Goal: Task Accomplishment & Management: Use online tool/utility

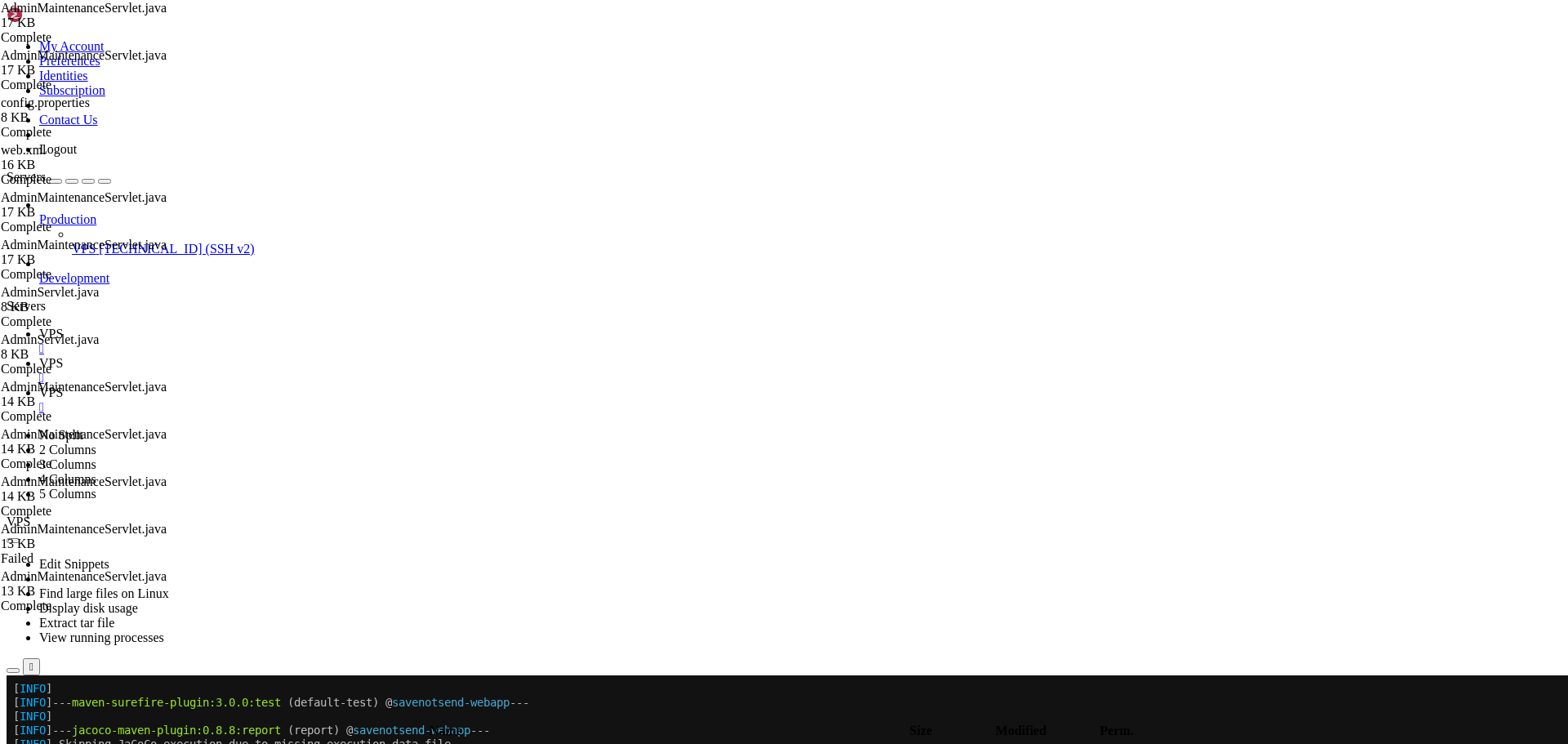
scroll to position [486, 0]
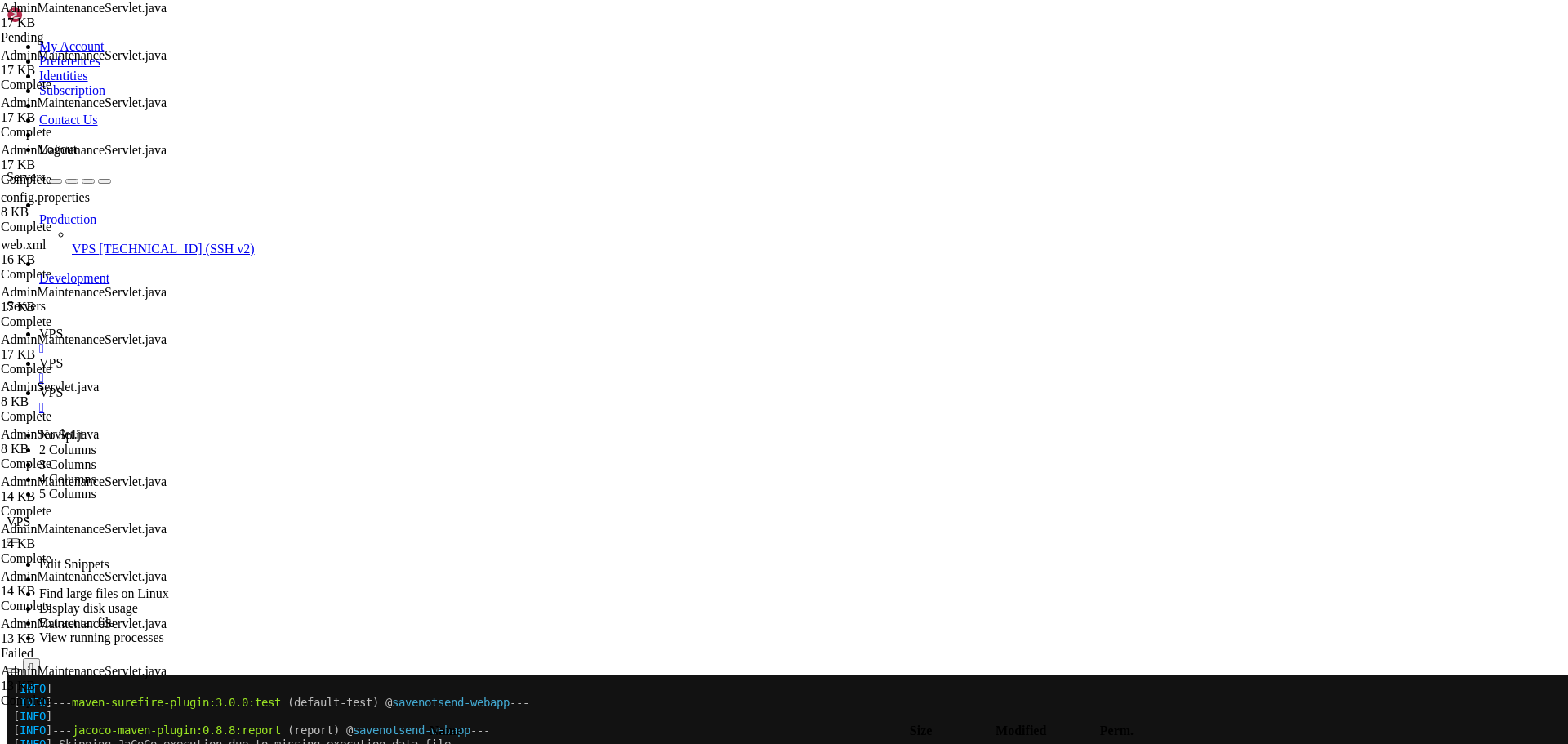
paste textarea
type textarea "}"
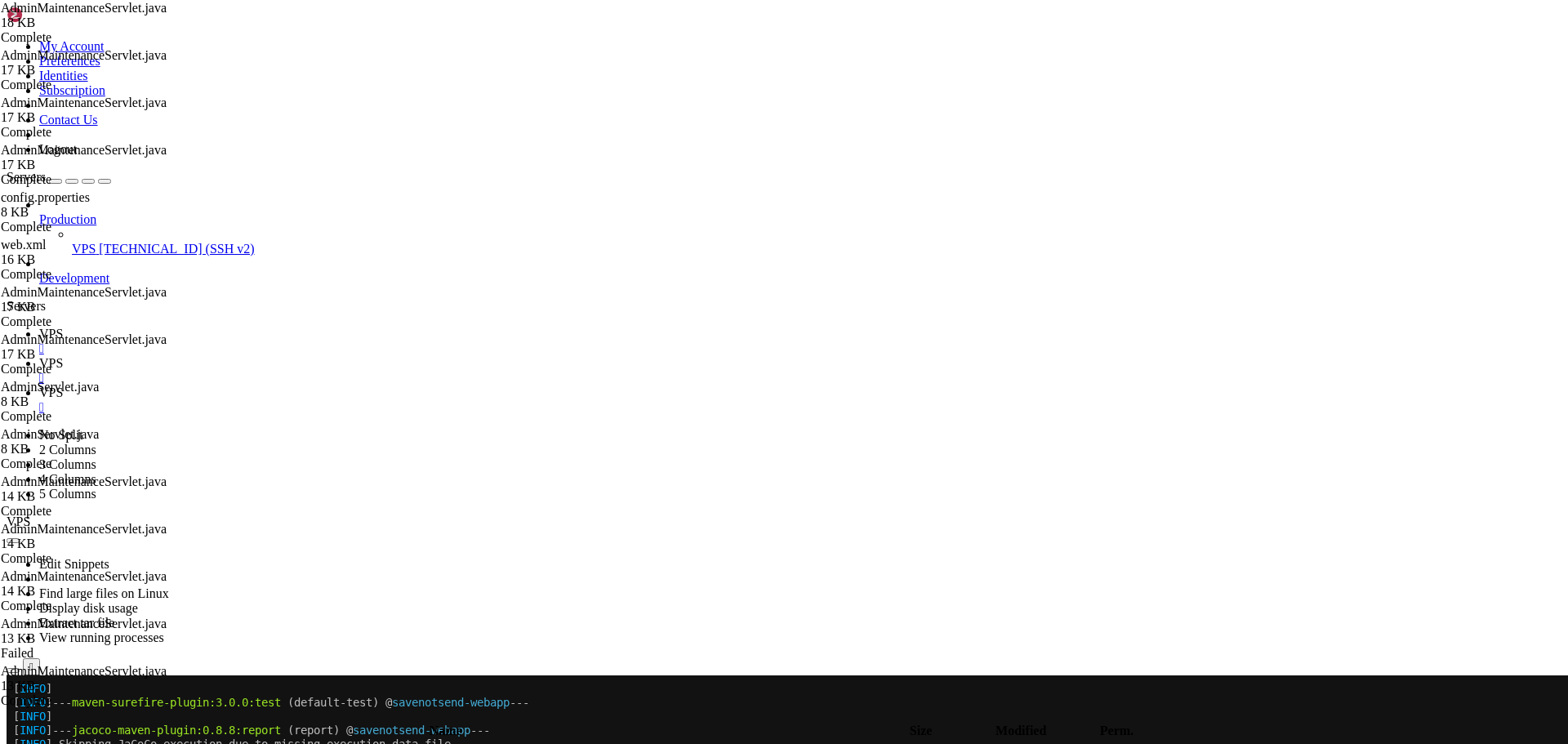
click at [20, 743] on span " .." at bounding box center [15, 752] width 12 height 13
click at [13, 716] on icon "button" at bounding box center [13, 716] width 0 height 0
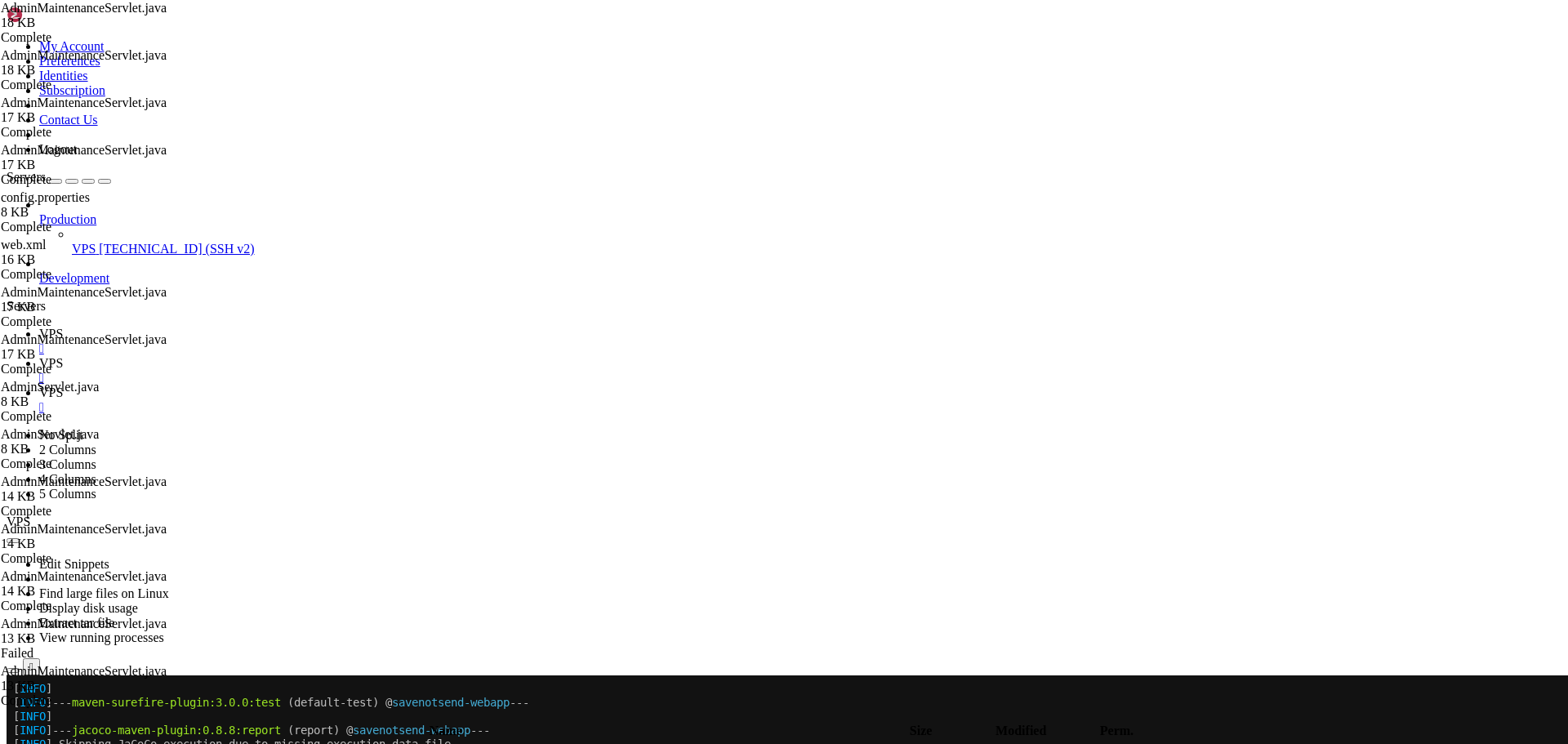
click at [13, 716] on icon "button" at bounding box center [13, 716] width 0 height 0
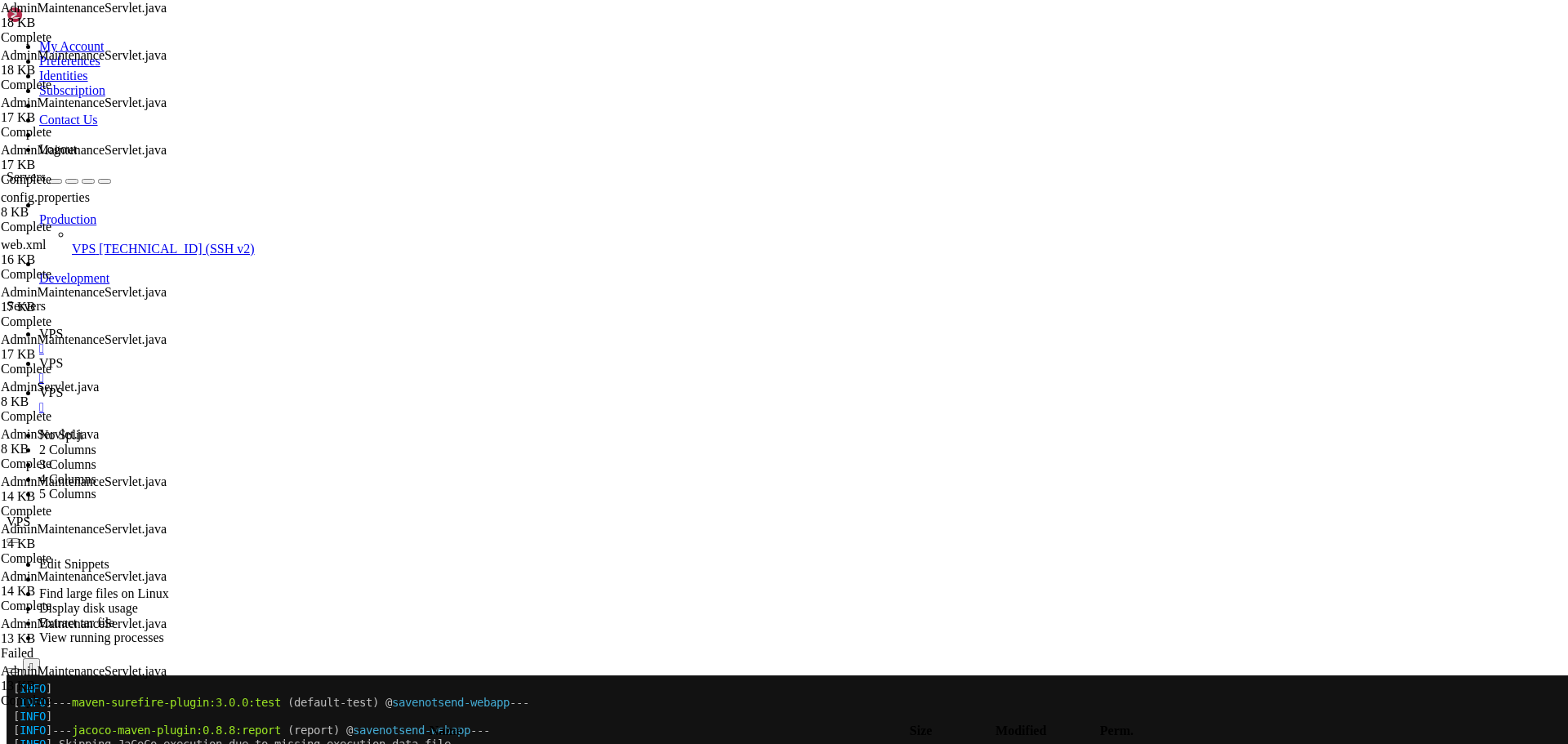
type input "/home/savenotsend/src/main/webapp/WEB-INF/jsp/admin"
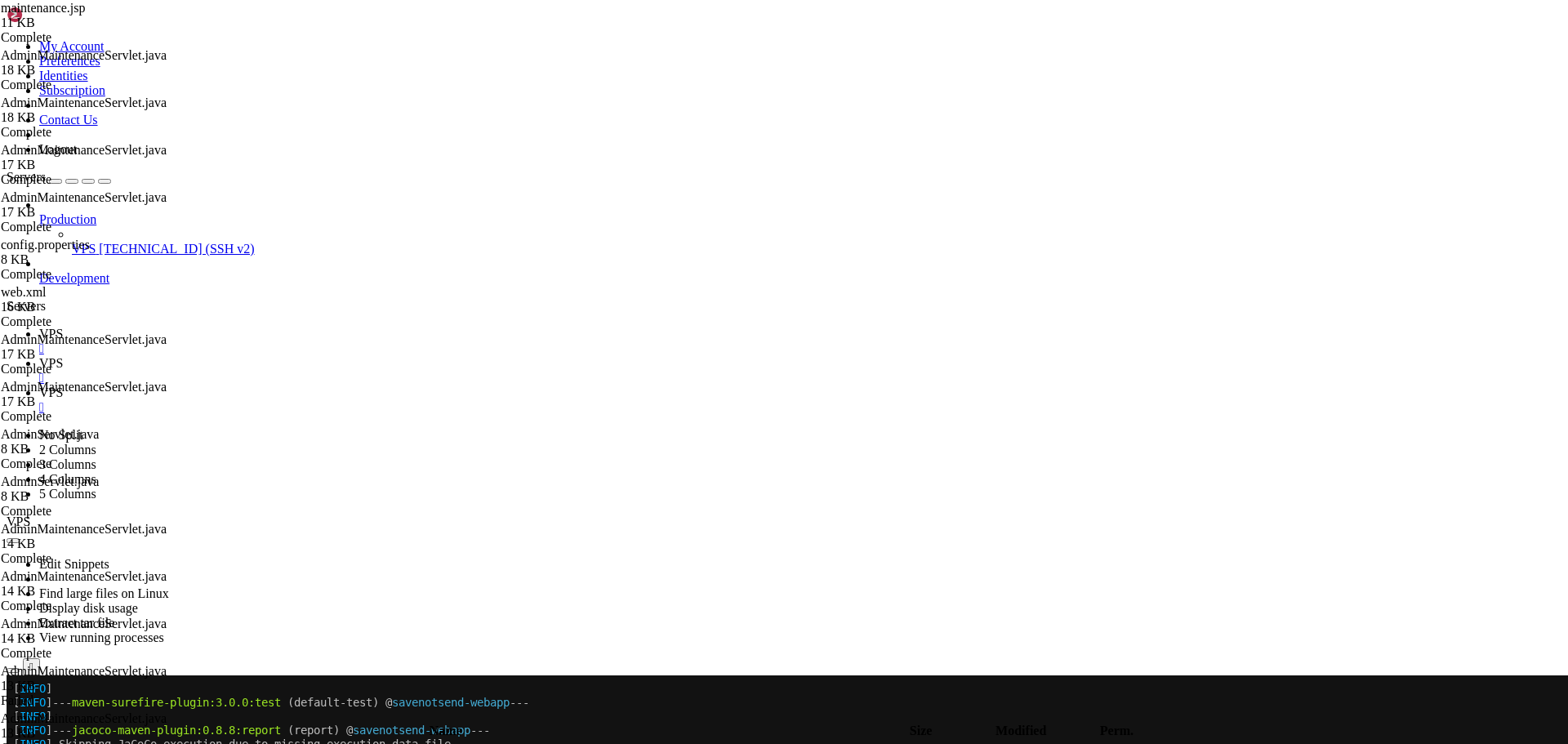
paste textarea
drag, startPoint x: 785, startPoint y: 179, endPoint x: 182, endPoint y: 72, distance: 612.4
paste textarea "<%@ include file="/WEB-INF/jsp/common/header.jsp"
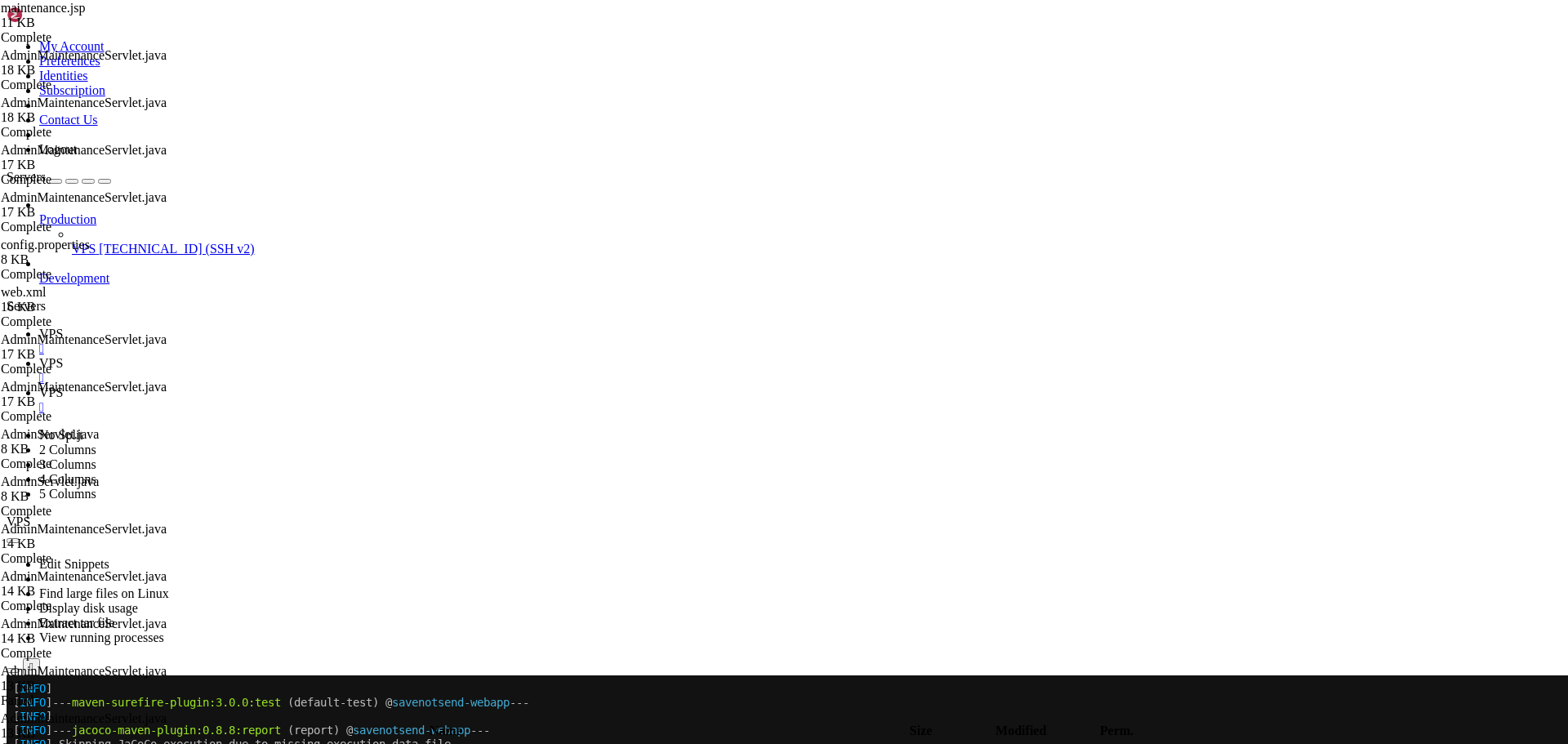
scroll to position [1275, 0]
drag, startPoint x: 485, startPoint y: 230, endPoint x: 269, endPoint y: 219, distance: 216.3
paste textarea "%@ include file="/WEB-INF/jsp/common/navbar.jsp" %"
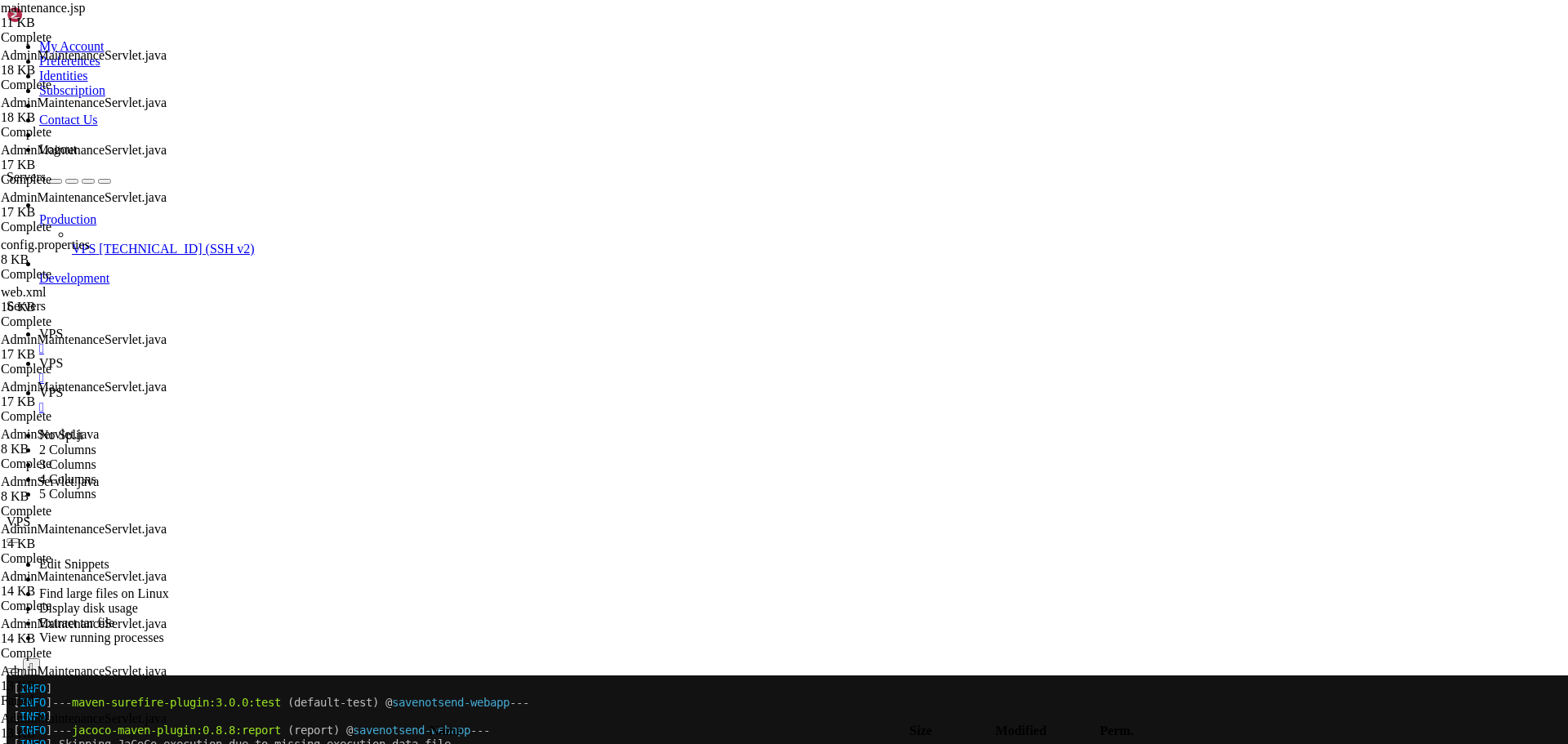
paste textarea "%@ include file="/WEB-INF/jsp/common/footer.jsp" %"
type textarea "<%@ include file="/WEB-INF/jsp/common/footer.jsp" %>"
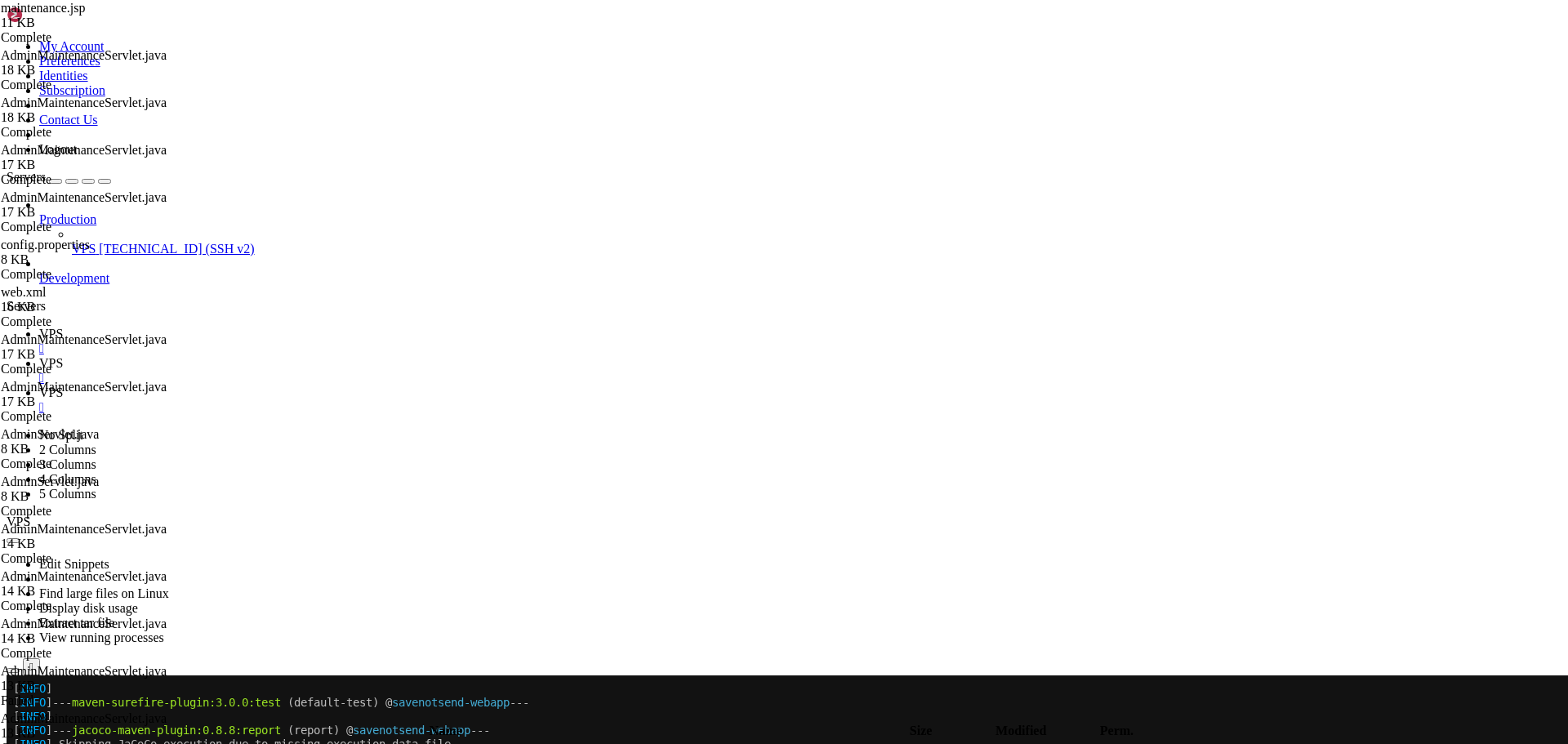
type textarea "</body> </html>"
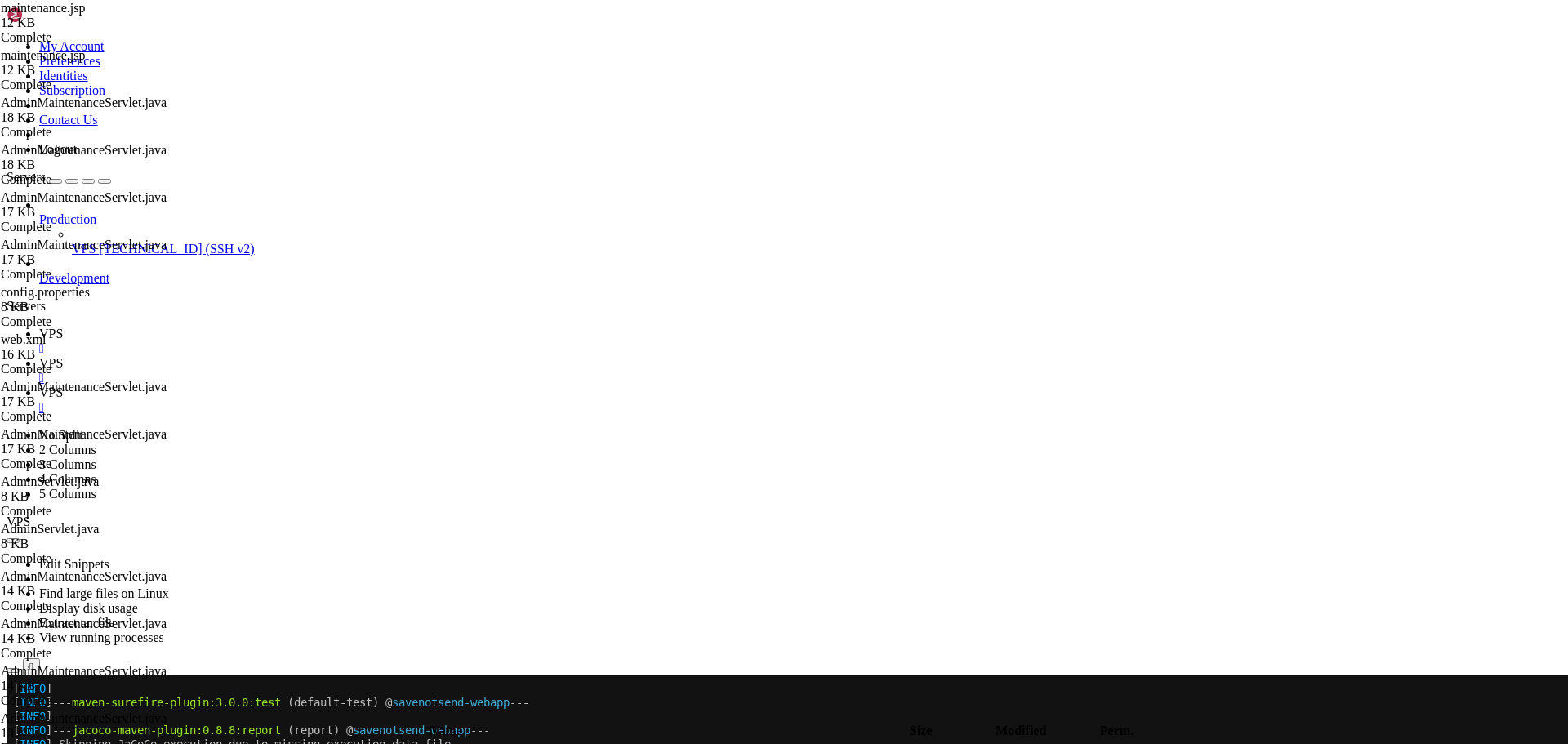
click at [231, 327] on link "VPS " at bounding box center [800, 341] width 1522 height 29
click at [40, 386] on icon at bounding box center [40, 393] width 0 height 13
click at [63, 327] on span "VPS" at bounding box center [51, 334] width 24 height 13
click at [310, 356] on link "VPS " at bounding box center [800, 371] width 1522 height 29
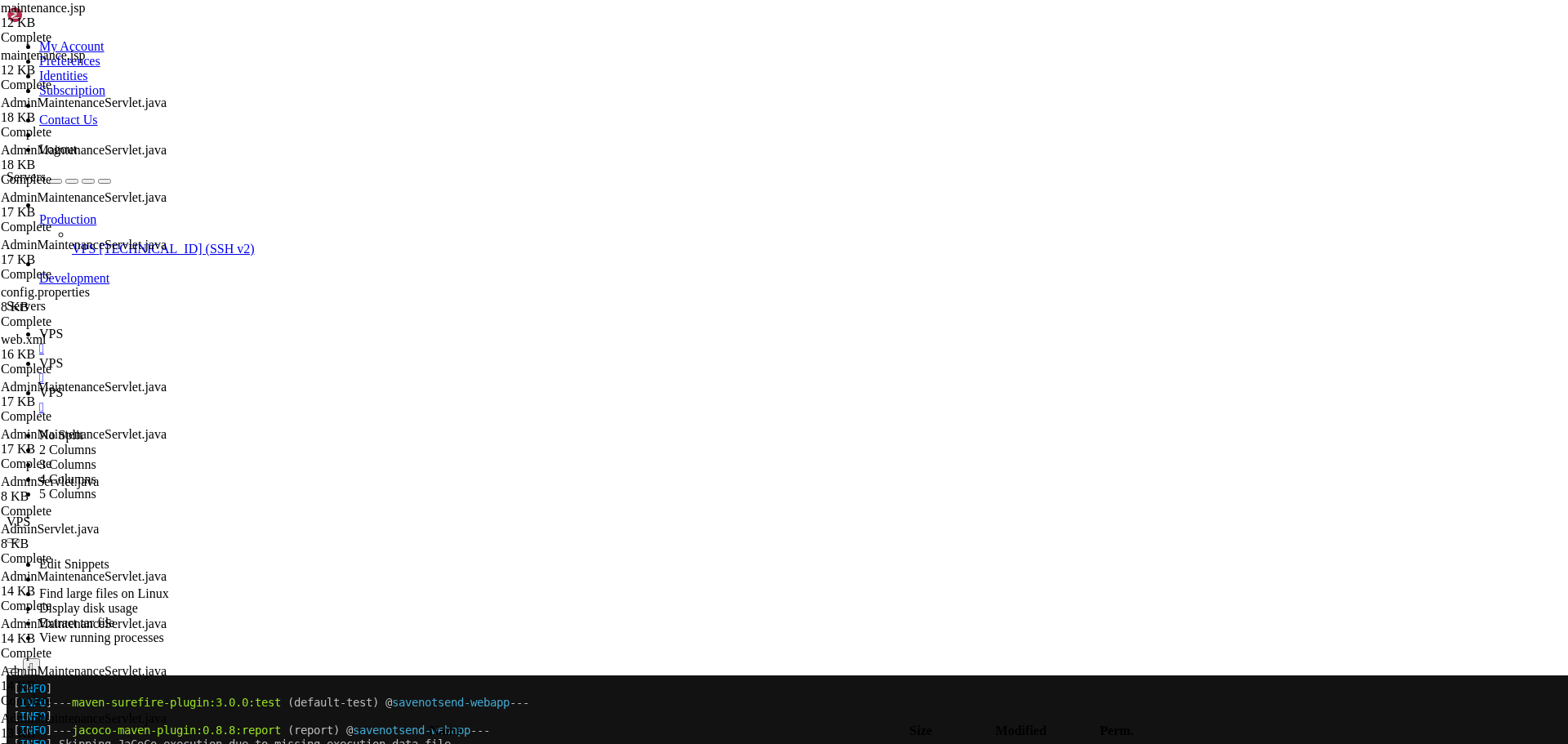
paste textarea
type textarea "</html>"
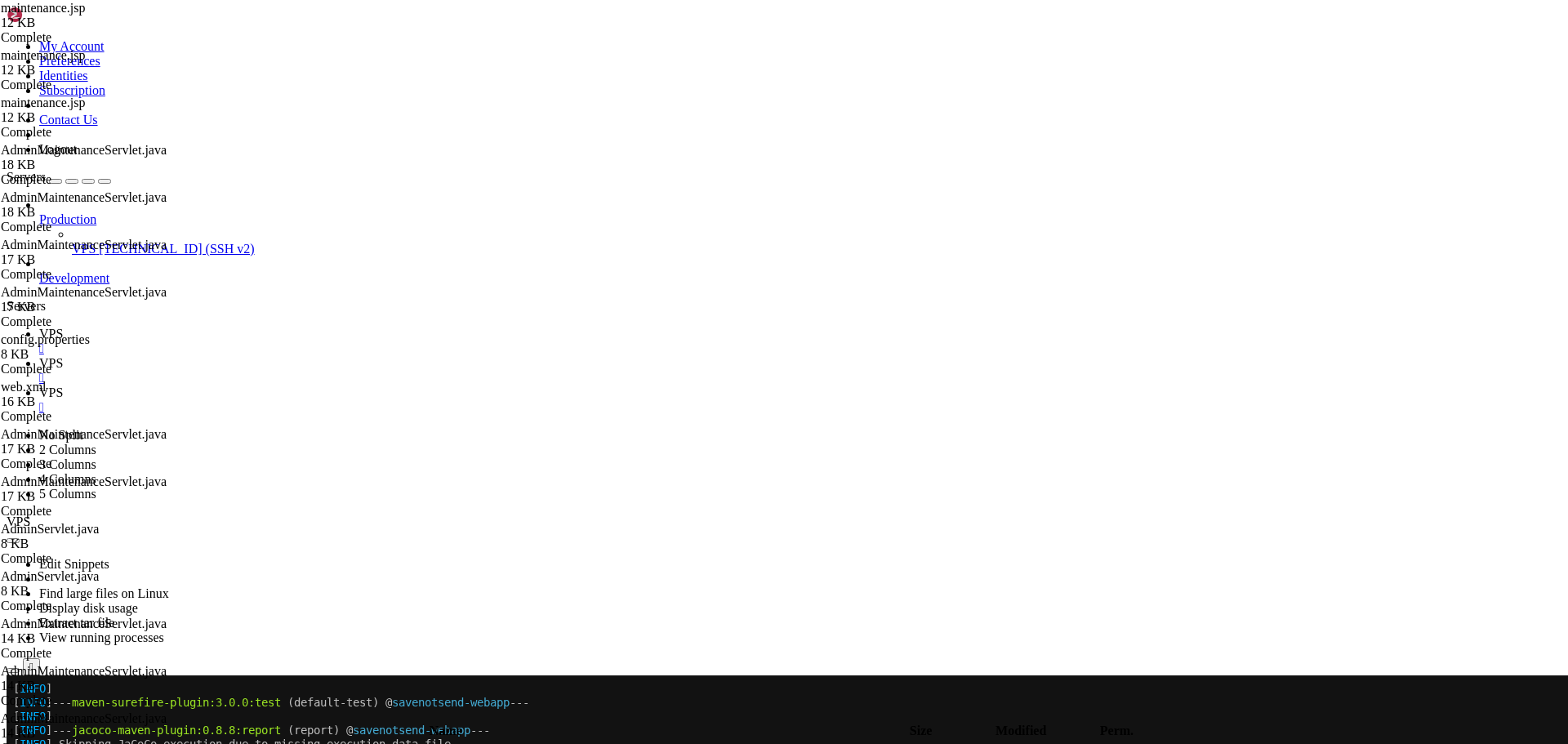
drag, startPoint x: 229, startPoint y: 13, endPoint x: 82, endPoint y: 69, distance: 157.3
click at [40, 327] on icon at bounding box center [40, 334] width 0 height 13
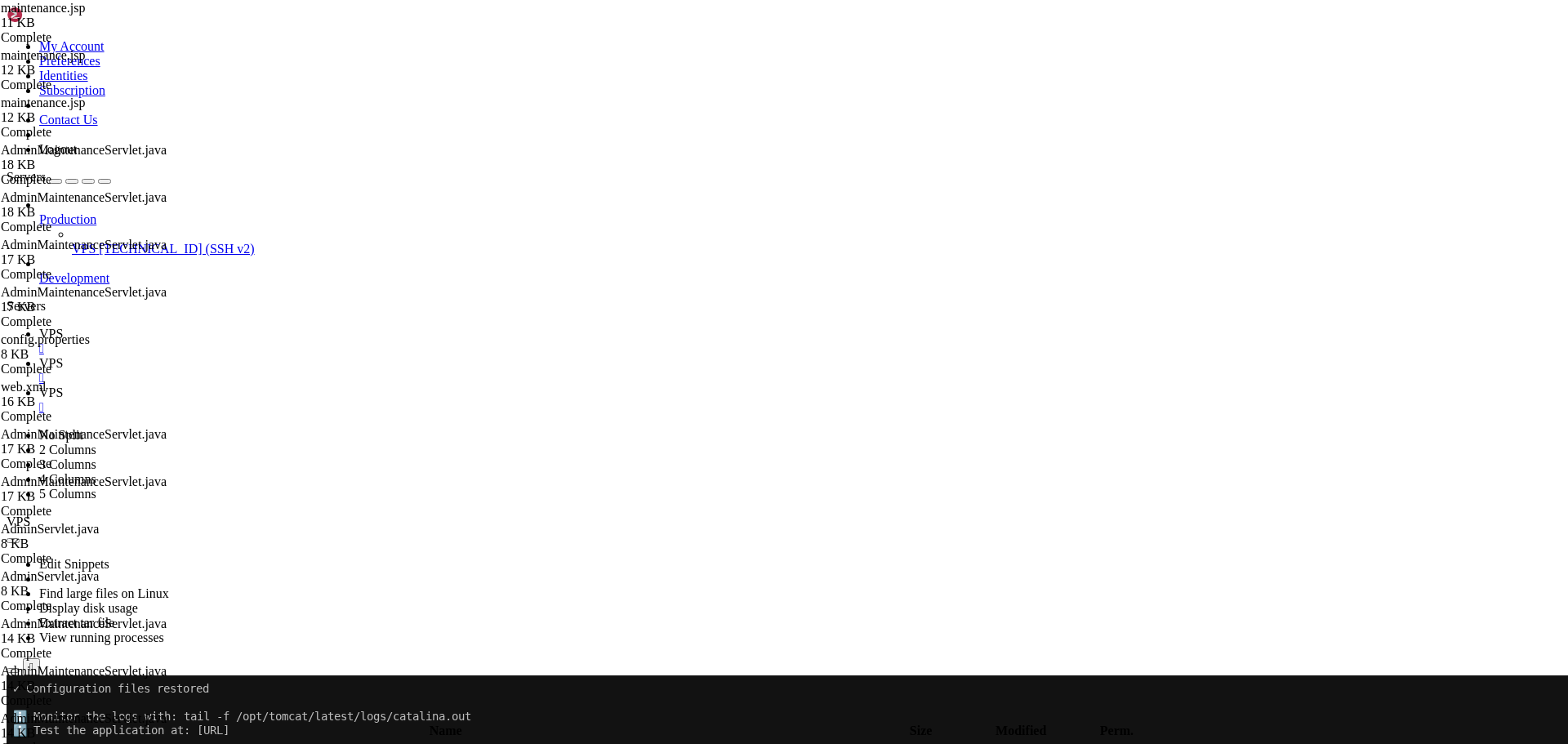
scroll to position [5569, 0]
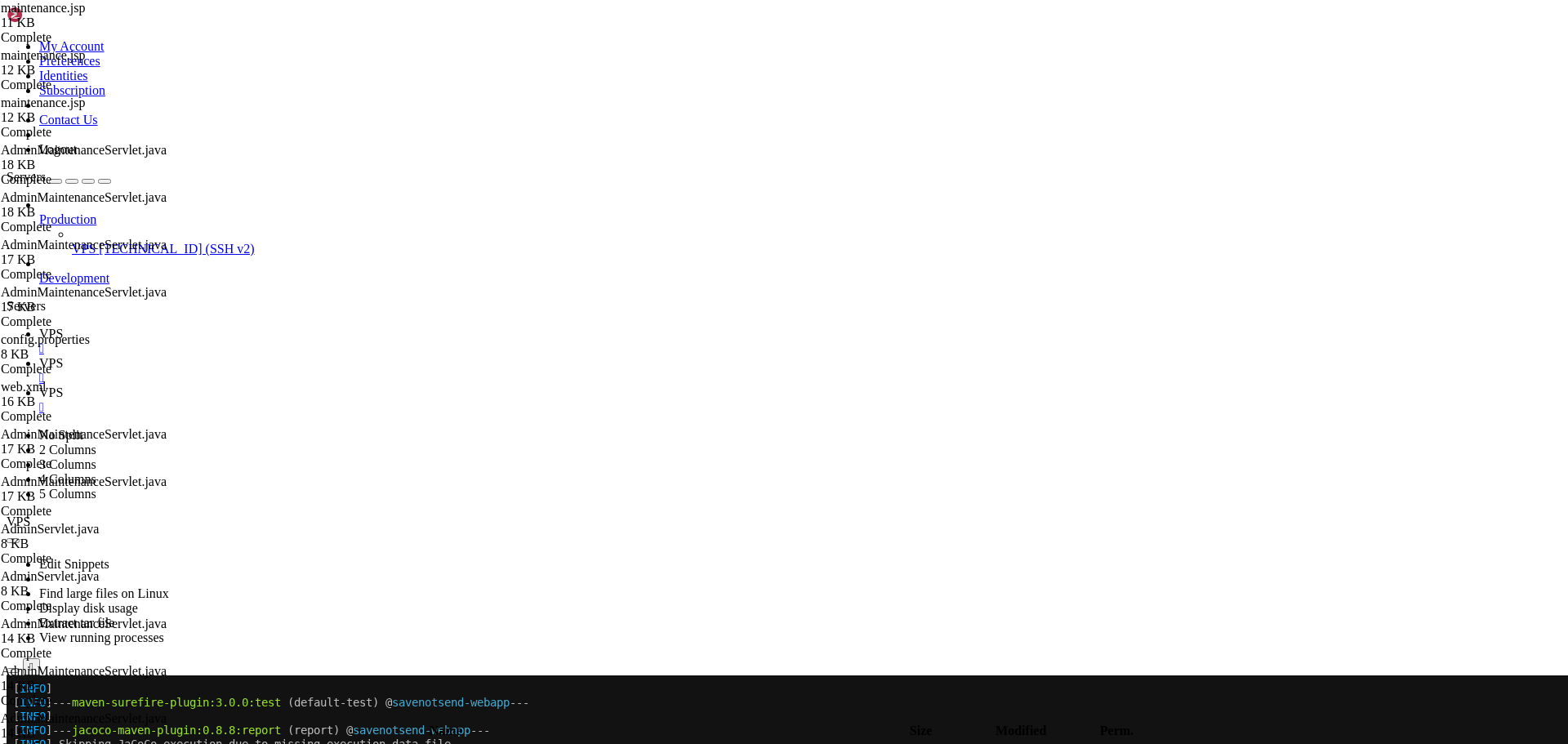
click at [63, 356] on span "VPS" at bounding box center [51, 363] width 24 height 13
type textarea "</html>"
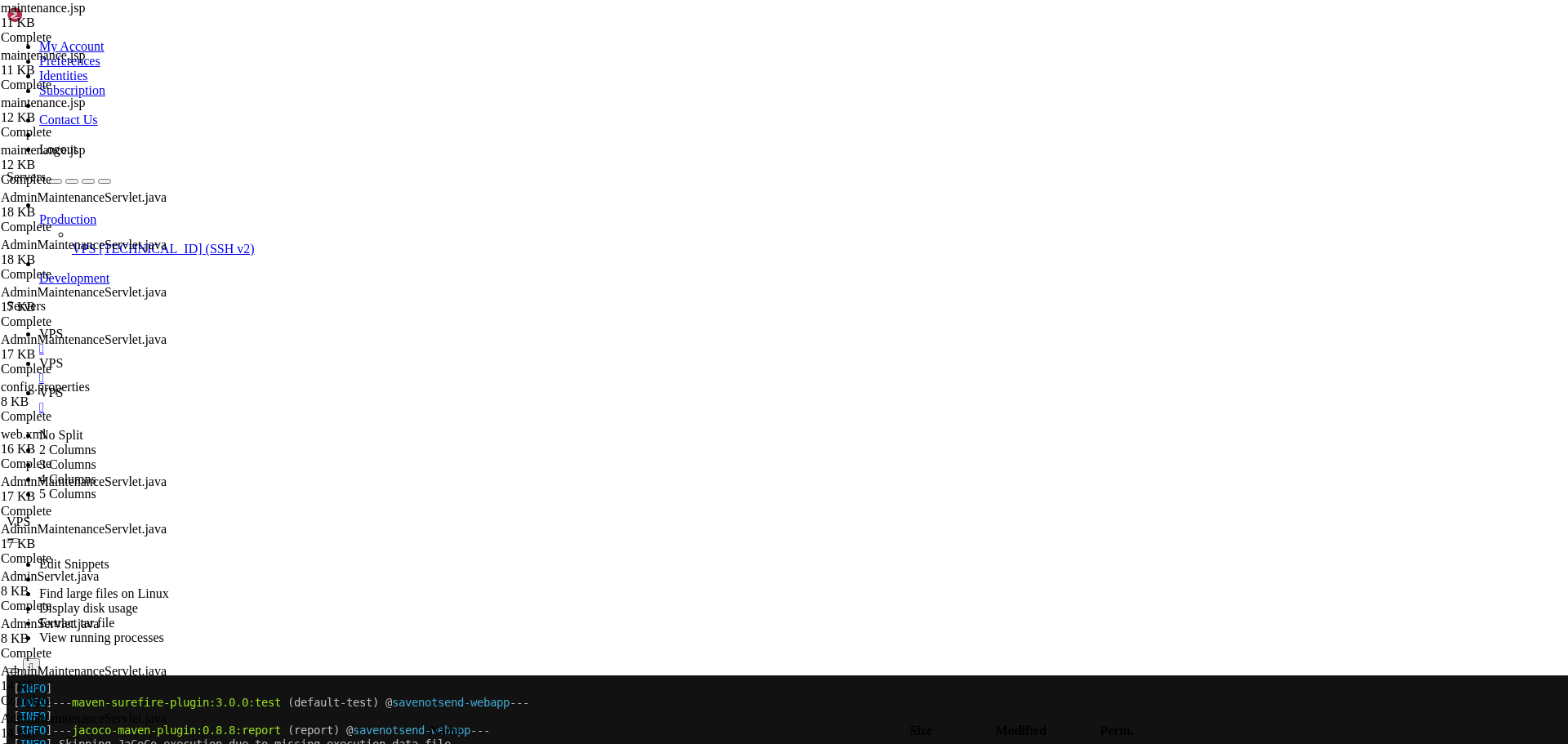
click at [63, 327] on span "VPS" at bounding box center [51, 334] width 24 height 13
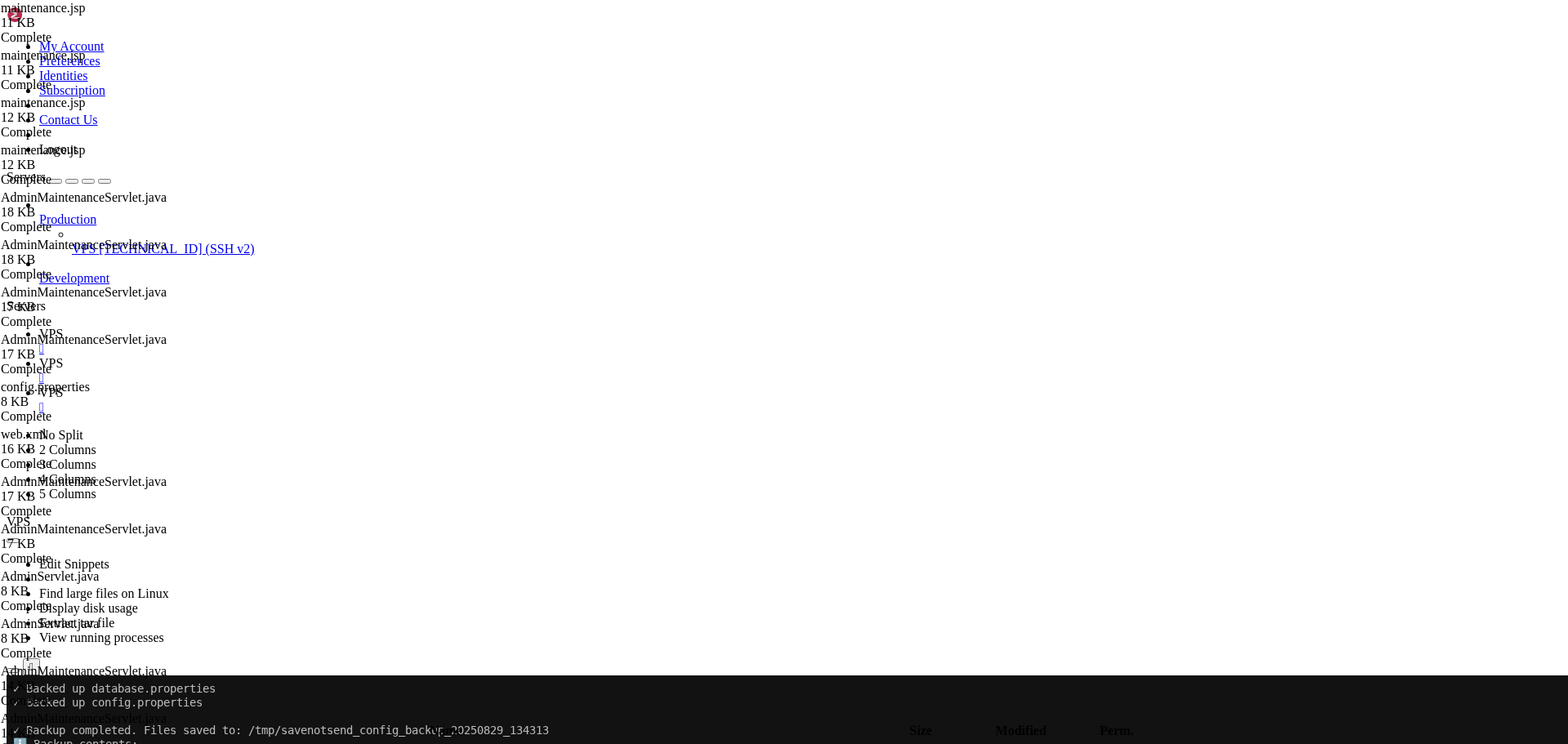
scroll to position [7042, 0]
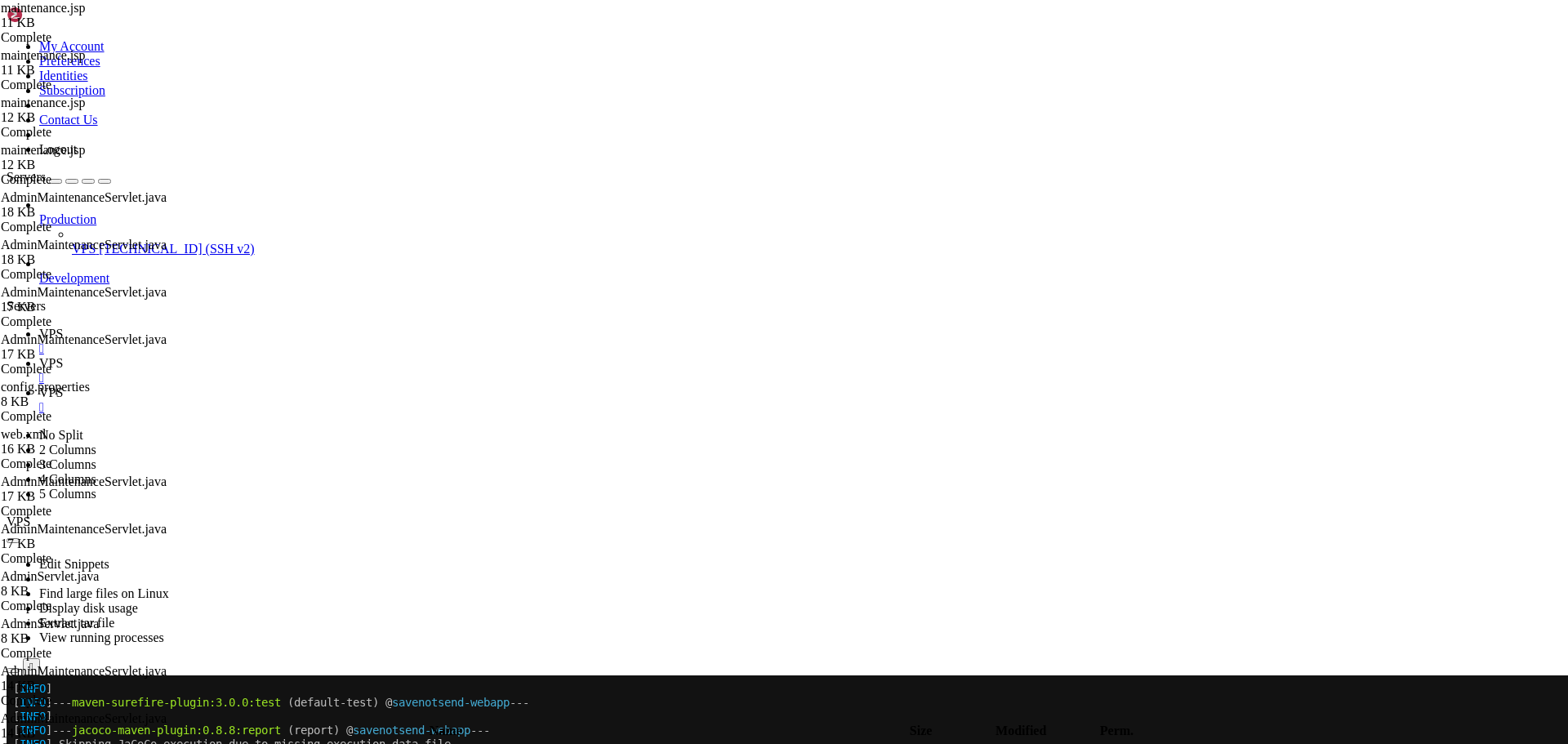
click at [40, 356] on icon at bounding box center [40, 363] width 0 height 13
type textarea "</html>"
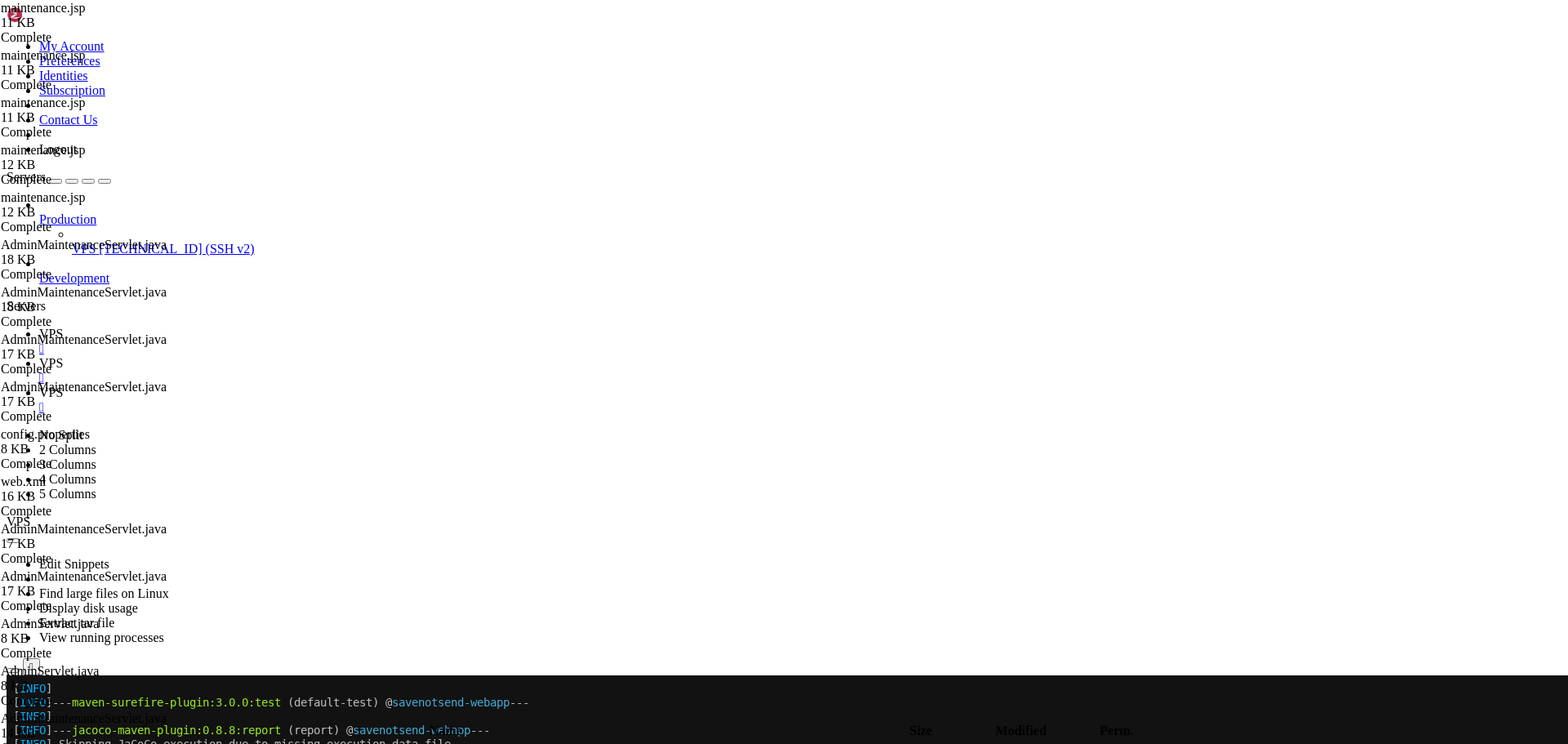
drag, startPoint x: 225, startPoint y: 8, endPoint x: 90, endPoint y: 80, distance: 153.0
click at [225, 327] on link "VPS " at bounding box center [800, 341] width 1522 height 29
click at [40, 356] on icon at bounding box center [40, 363] width 0 height 13
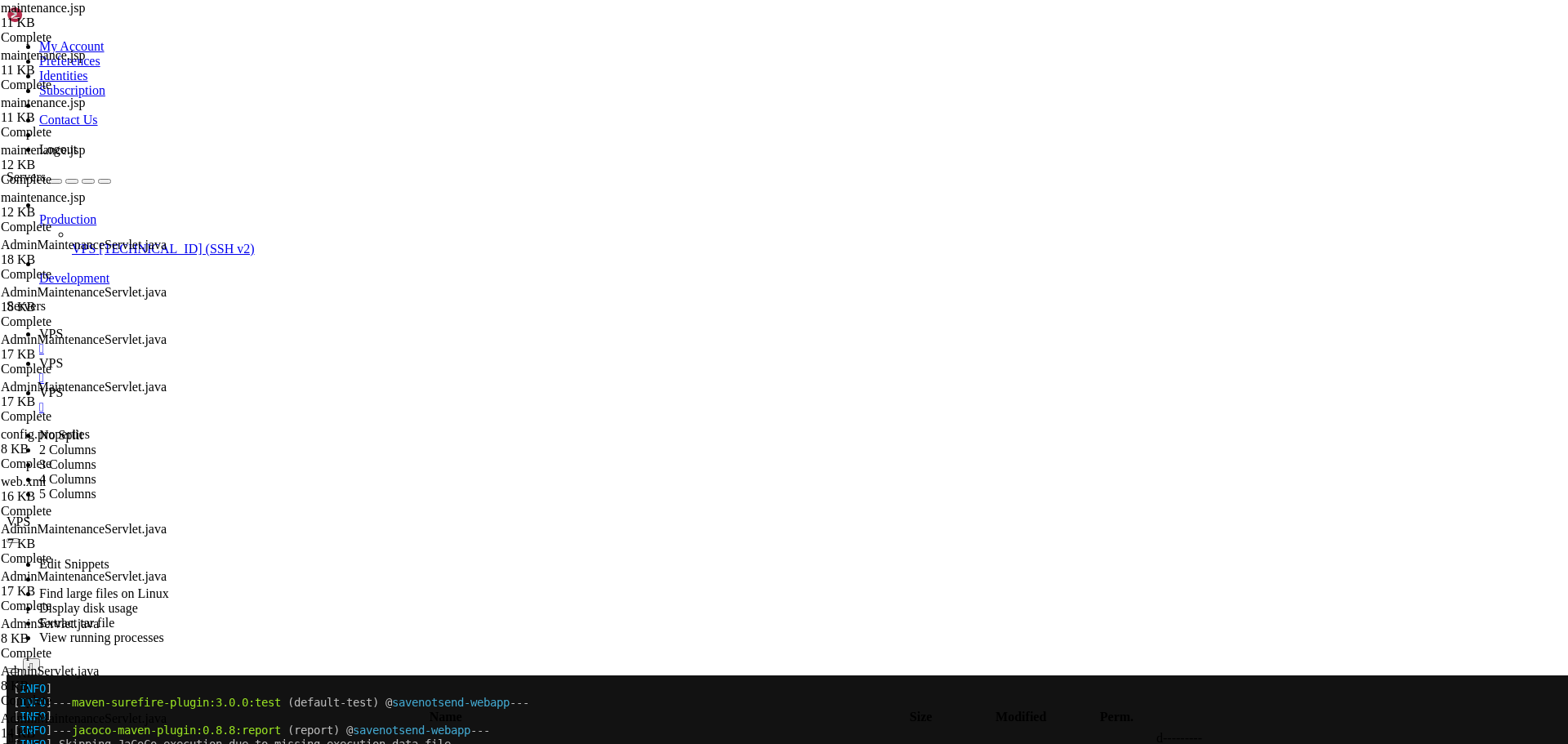
click at [233, 327] on link "VPS " at bounding box center [800, 341] width 1522 height 29
click at [63, 356] on span "VPS" at bounding box center [51, 363] width 24 height 13
type textarea "</html>"
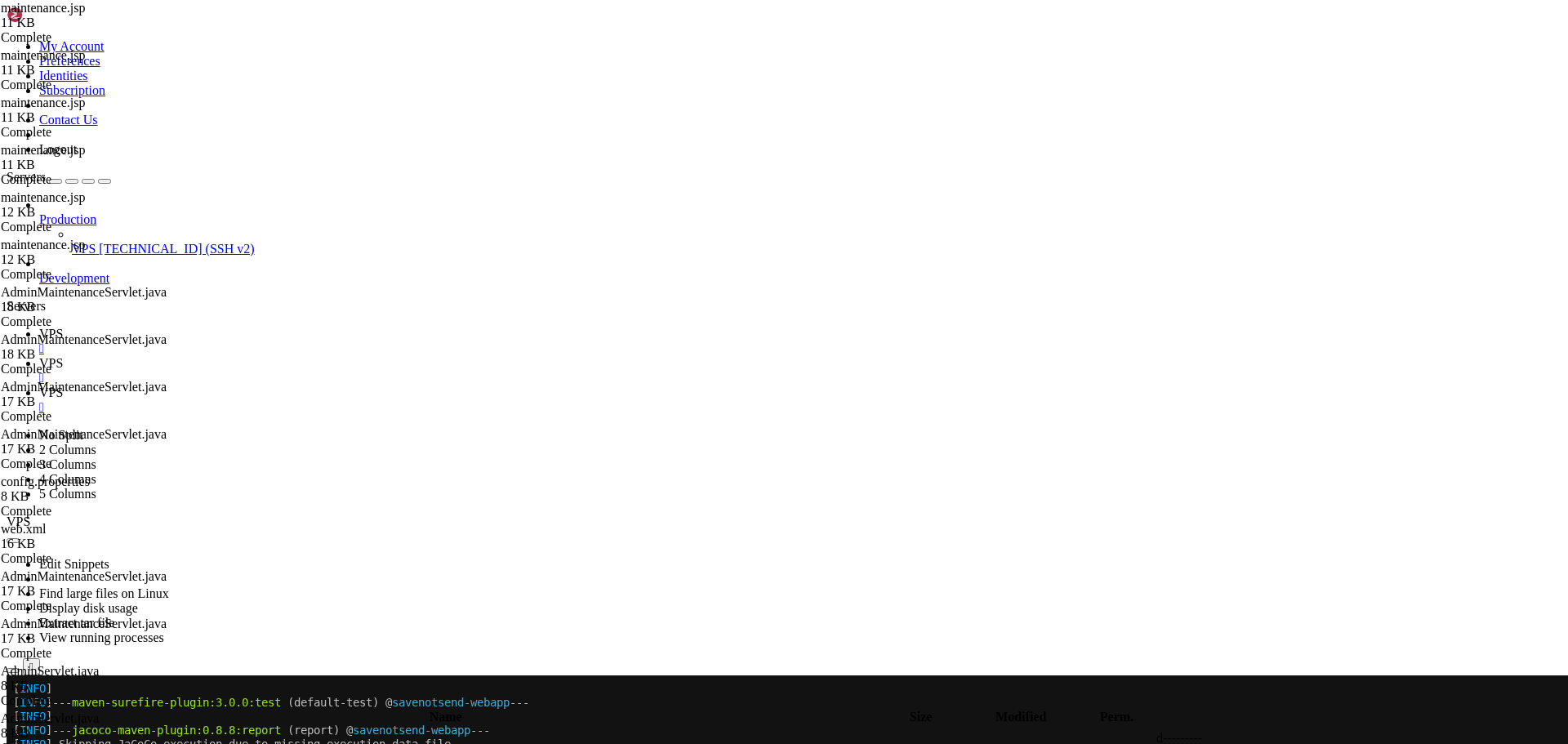
scroll to position [2266, 0]
click at [63, 327] on span "VPS" at bounding box center [51, 334] width 24 height 13
